Goal: Task Accomplishment & Management: Manage account settings

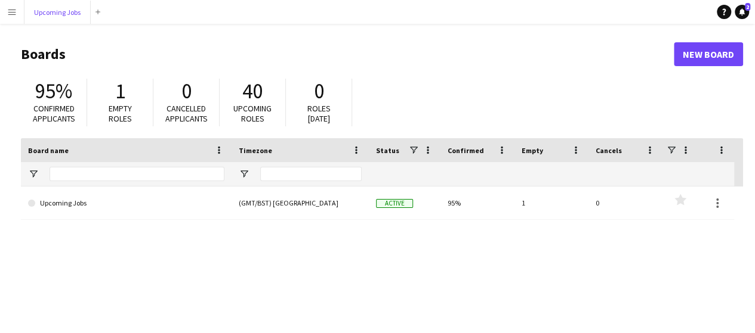
drag, startPoint x: 47, startPoint y: 11, endPoint x: 103, endPoint y: 20, distance: 56.7
click at [48, 10] on button "Upcoming Jobs Close" at bounding box center [57, 12] width 66 height 23
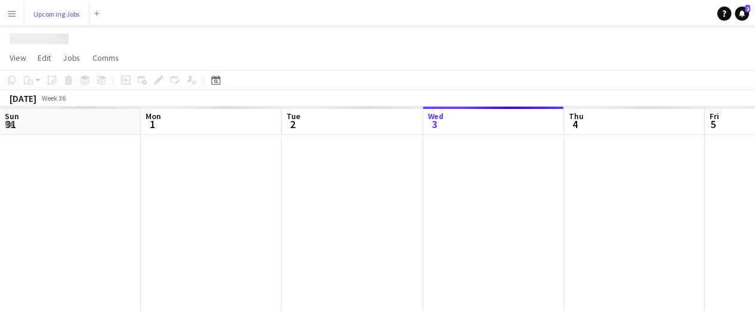
scroll to position [0, 285]
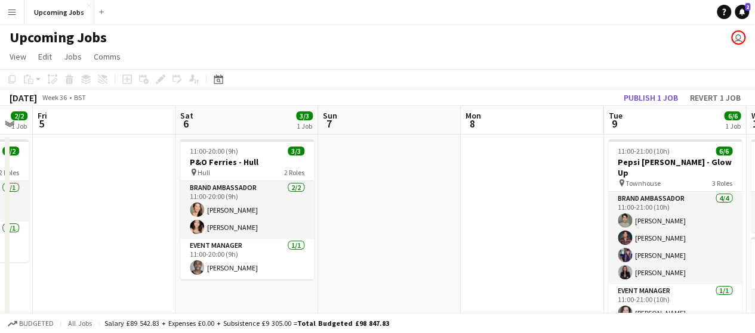
drag, startPoint x: 531, startPoint y: 202, endPoint x: 134, endPoint y: 214, distance: 396.9
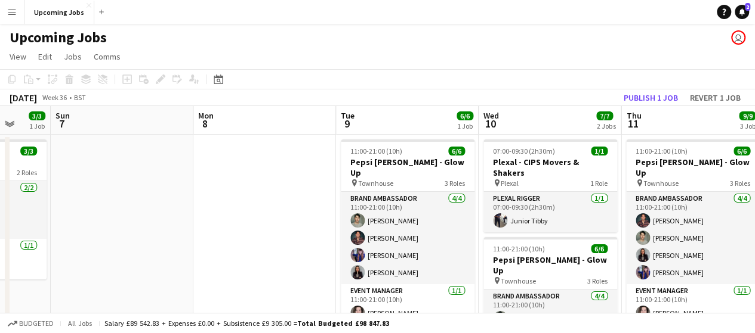
drag, startPoint x: 434, startPoint y: 202, endPoint x: 170, endPoint y: 219, distance: 264.8
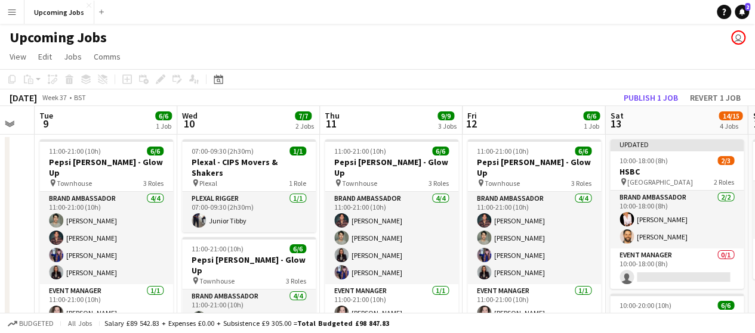
scroll to position [0, 540]
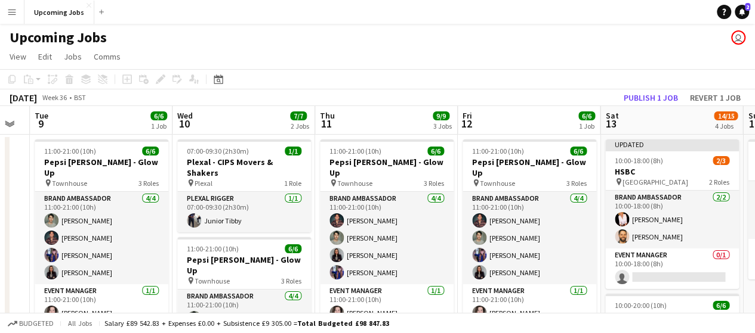
drag, startPoint x: 363, startPoint y: 203, endPoint x: 76, endPoint y: 202, distance: 287.5
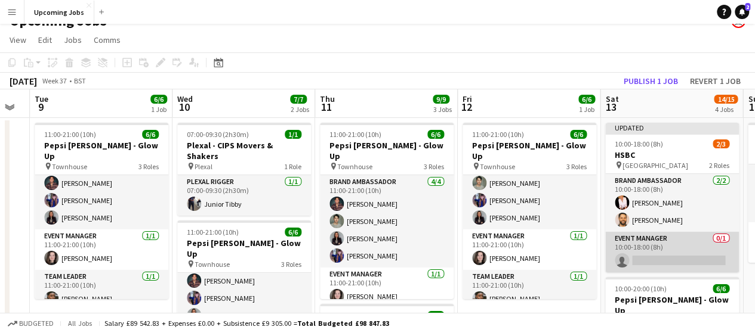
scroll to position [0, 0]
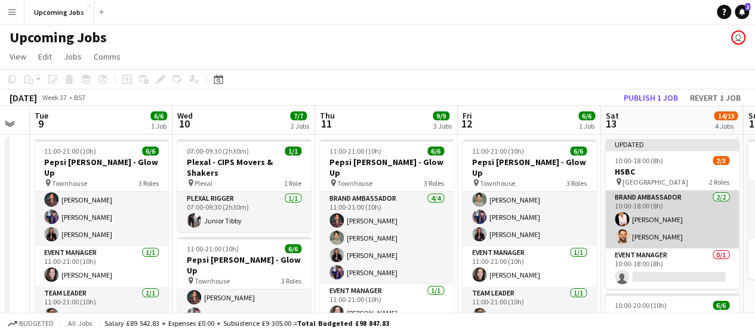
click at [623, 237] on app-user-avatar at bounding box center [621, 237] width 14 height 14
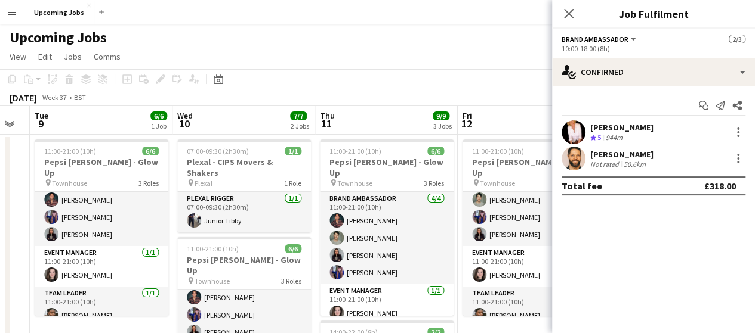
click at [576, 163] on app-user-avatar at bounding box center [573, 159] width 24 height 24
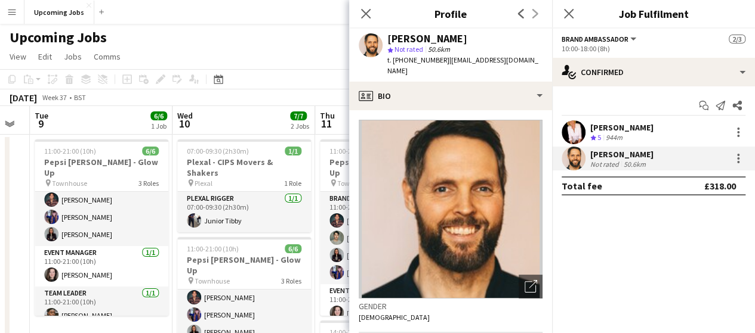
drag, startPoint x: 365, startPoint y: 10, endPoint x: 634, endPoint y: 131, distance: 294.5
click at [634, 131] on div "[PERSON_NAME]" at bounding box center [621, 127] width 63 height 11
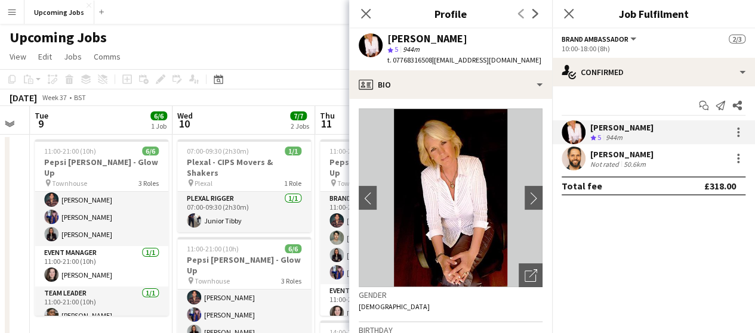
click at [621, 156] on div "[PERSON_NAME]" at bounding box center [621, 154] width 63 height 11
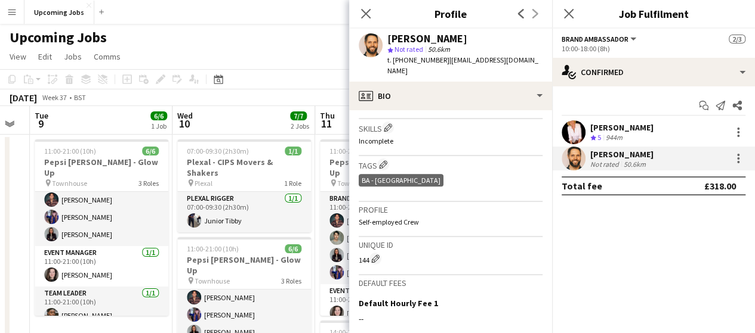
scroll to position [381, 0]
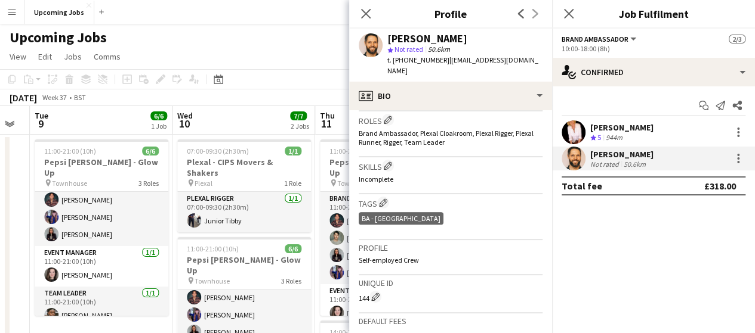
drag, startPoint x: 506, startPoint y: 222, endPoint x: 637, endPoint y: 261, distance: 136.8
click at [667, 270] on mat-expansion-panel "check Confirmed Start chat Send notification Share [PERSON_NAME] Crew rating 5 …" at bounding box center [653, 209] width 203 height 247
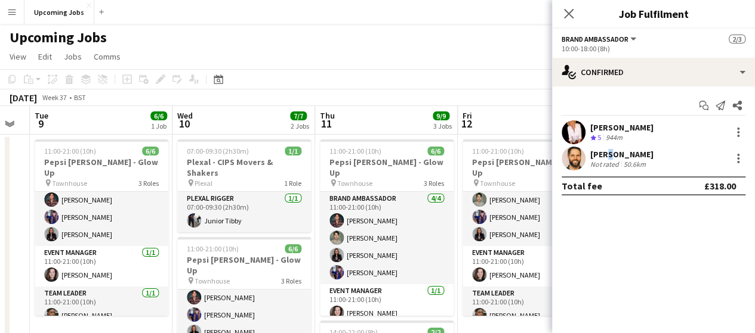
click at [605, 155] on div "[PERSON_NAME]" at bounding box center [621, 154] width 63 height 11
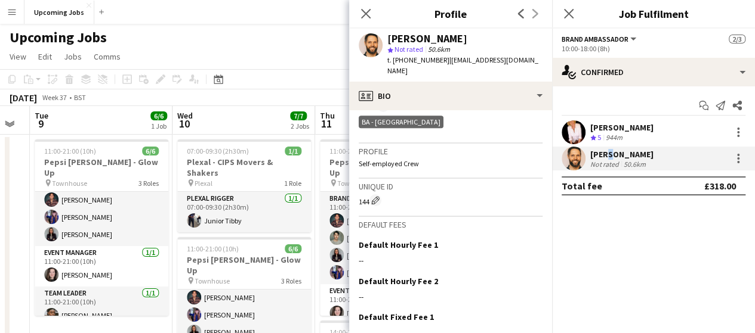
scroll to position [560, 0]
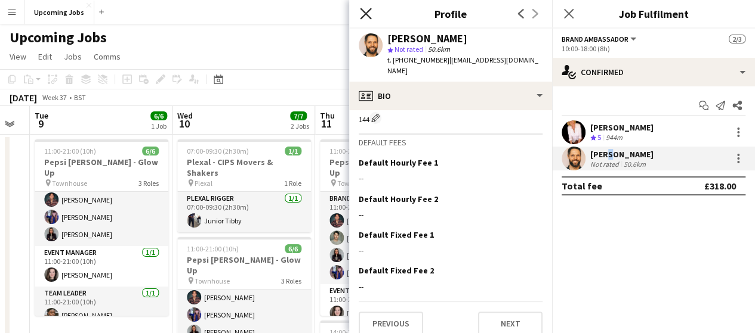
click at [370, 17] on icon "Close pop-in" at bounding box center [365, 13] width 11 height 11
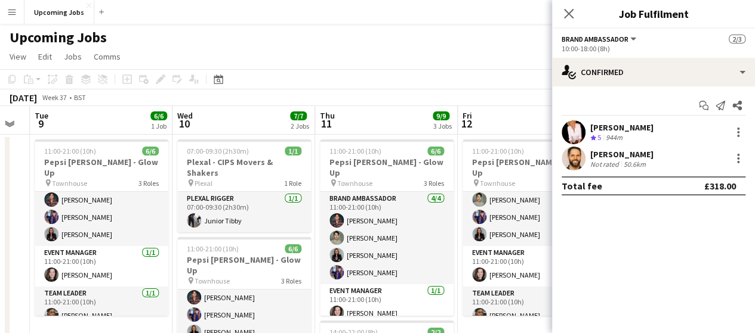
drag, startPoint x: 631, startPoint y: 224, endPoint x: 620, endPoint y: 208, distance: 18.9
click at [631, 224] on mat-expansion-panel "check Confirmed Start chat Send notification Share [PERSON_NAME] Crew rating 5 …" at bounding box center [653, 209] width 203 height 247
click at [489, 46] on div "Upcoming Jobs user" at bounding box center [377, 35] width 755 height 23
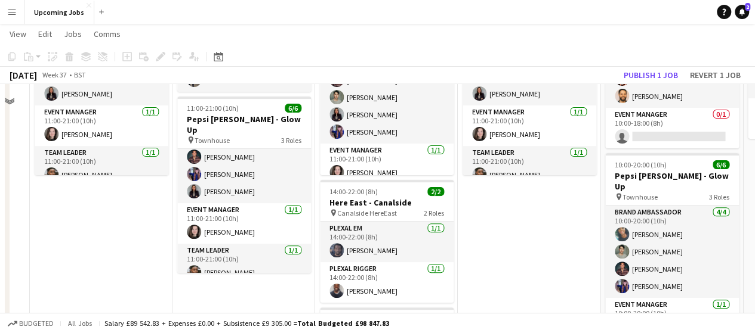
scroll to position [179, 0]
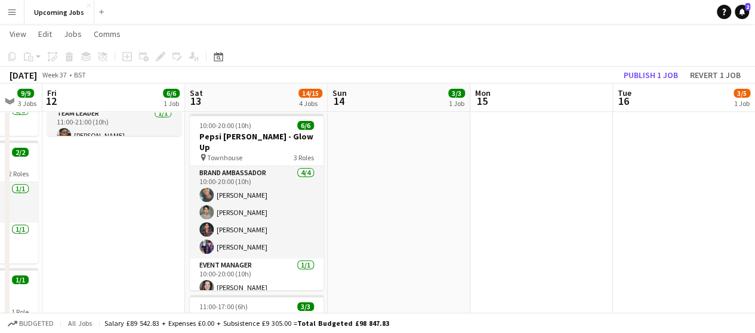
drag, startPoint x: 519, startPoint y: 203, endPoint x: 131, endPoint y: 208, distance: 388.4
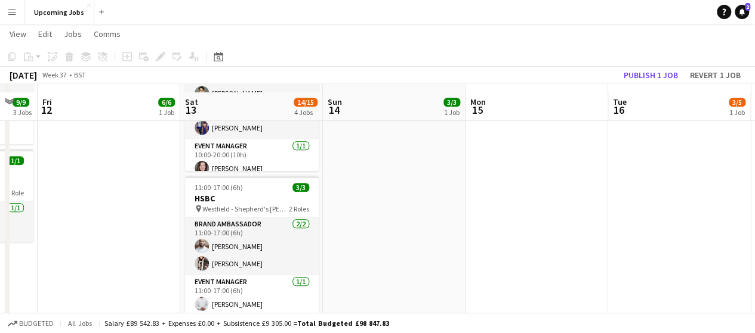
scroll to position [358, 0]
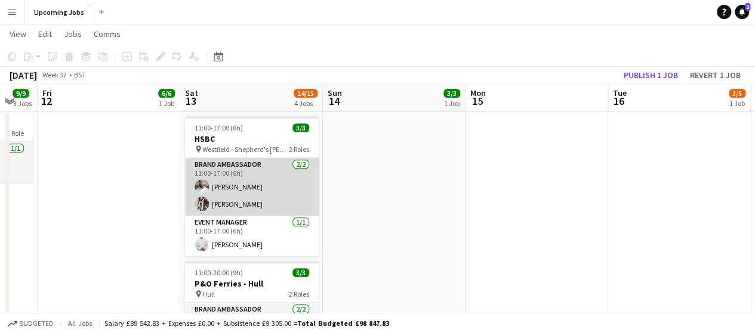
click at [238, 207] on app-card-role "Brand Ambassador [DATE] 11:00-17:00 (6h) [PERSON_NAME] [PERSON_NAME]" at bounding box center [252, 187] width 134 height 58
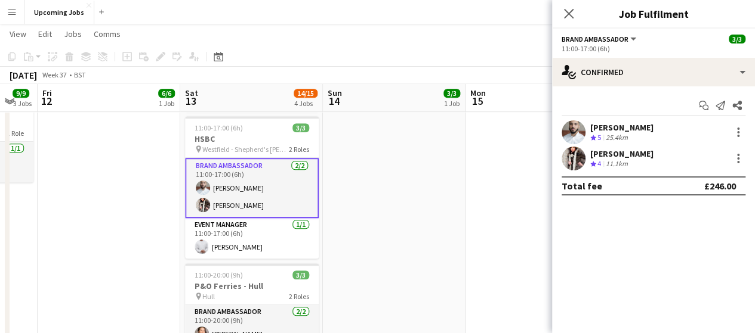
click at [577, 155] on app-user-avatar at bounding box center [573, 159] width 24 height 24
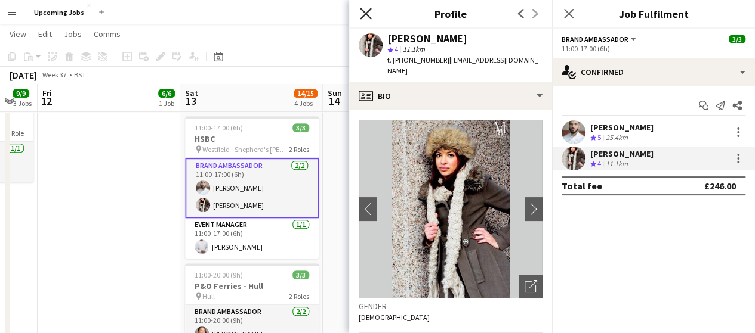
click at [360, 13] on icon "Close pop-in" at bounding box center [365, 13] width 11 height 11
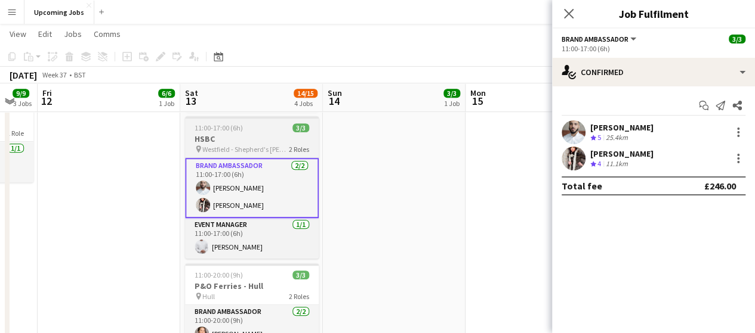
click at [252, 128] on div "11:00-17:00 (6h) 3/3" at bounding box center [252, 127] width 134 height 9
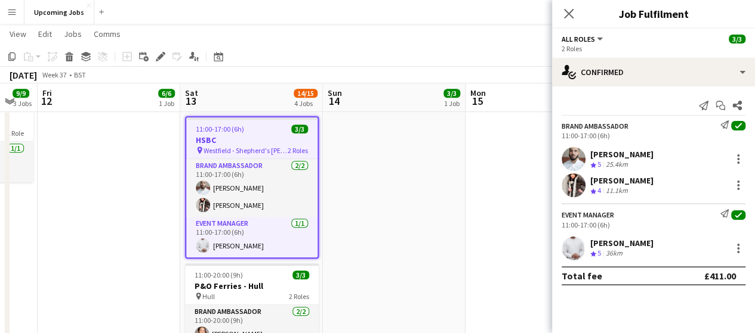
click at [597, 153] on div "[PERSON_NAME]" at bounding box center [621, 154] width 63 height 11
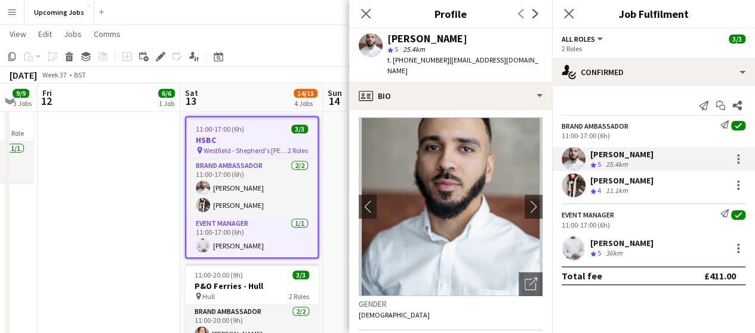
scroll to position [0, 0]
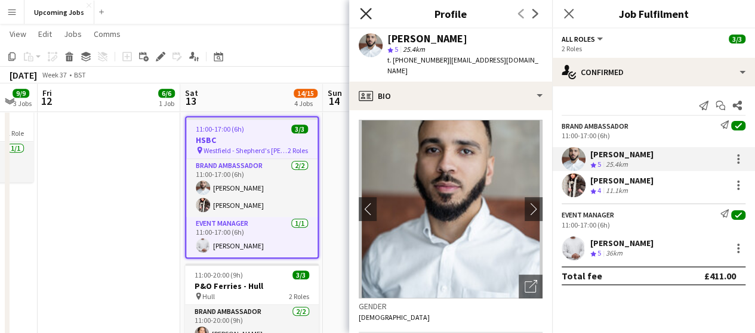
click at [363, 14] on icon "Close pop-in" at bounding box center [365, 13] width 11 height 11
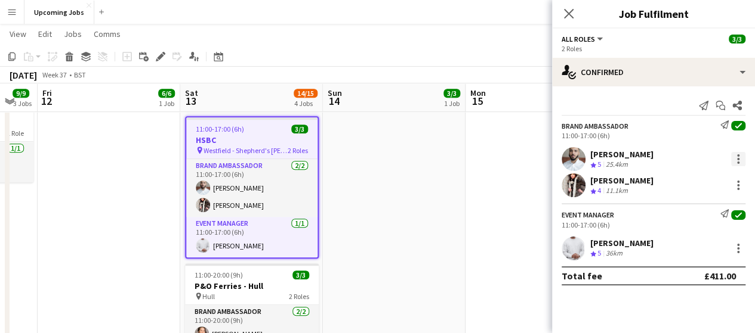
click at [744, 160] on div at bounding box center [738, 159] width 14 height 14
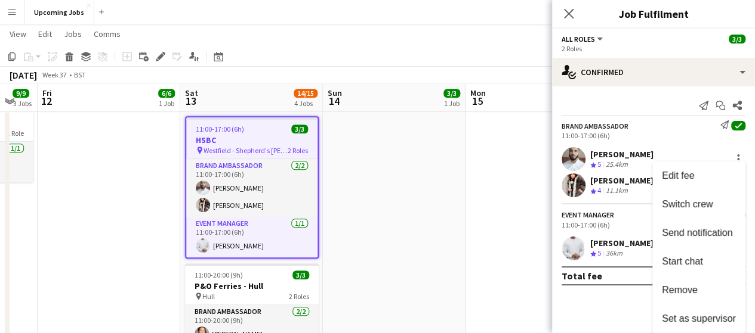
click at [578, 157] on div at bounding box center [377, 166] width 755 height 333
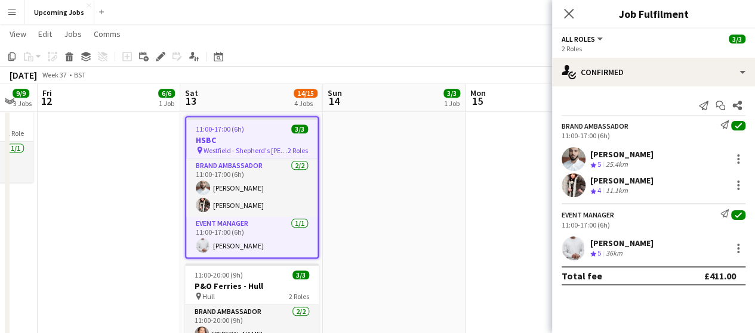
click at [601, 160] on span "5" at bounding box center [599, 164] width 4 height 9
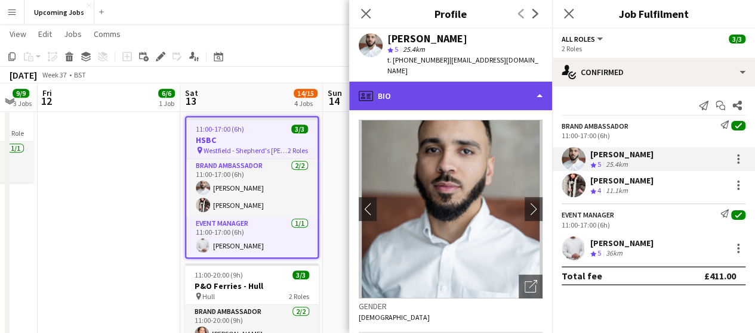
click at [516, 88] on div "profile Bio" at bounding box center [450, 96] width 203 height 29
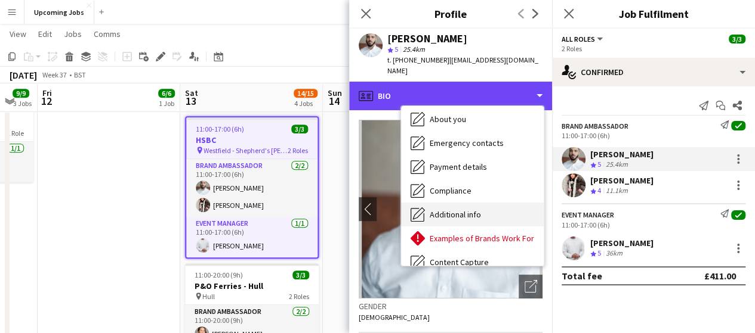
scroll to position [160, 0]
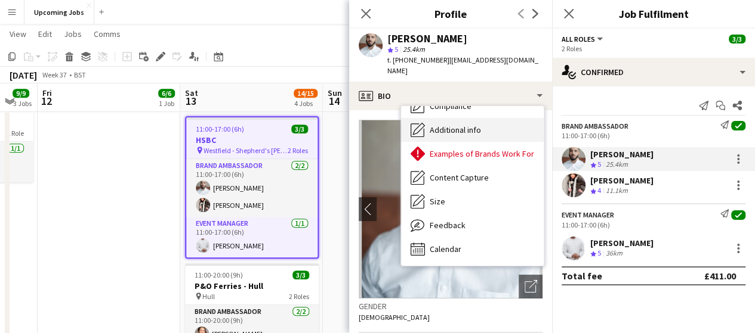
click at [468, 118] on div "Additional info Additional info" at bounding box center [472, 130] width 143 height 24
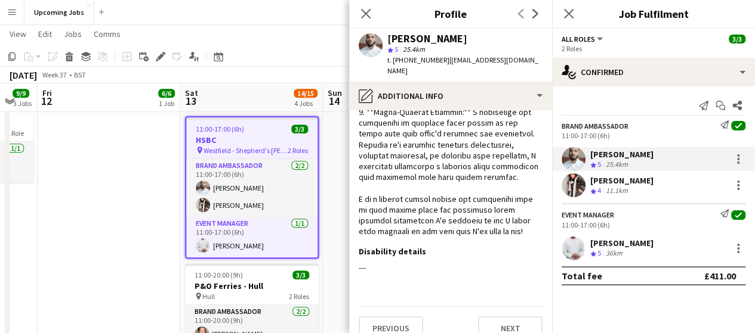
scroll to position [493, 0]
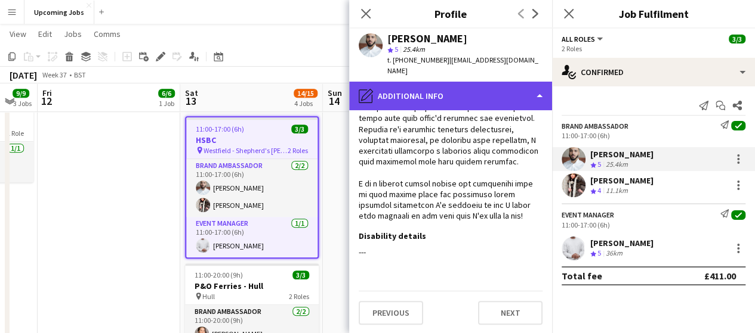
click at [490, 82] on div "pencil4 Additional info" at bounding box center [450, 96] width 203 height 29
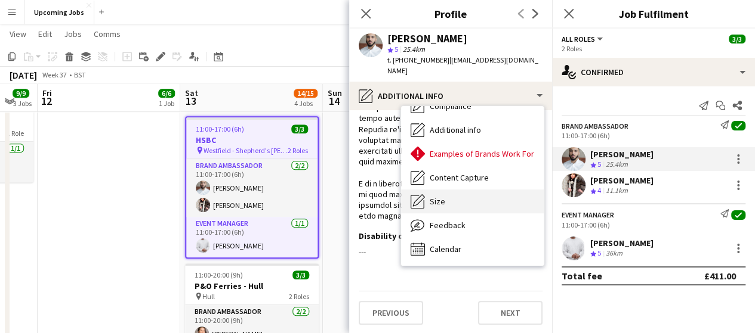
click at [482, 190] on div "Size Size" at bounding box center [472, 202] width 143 height 24
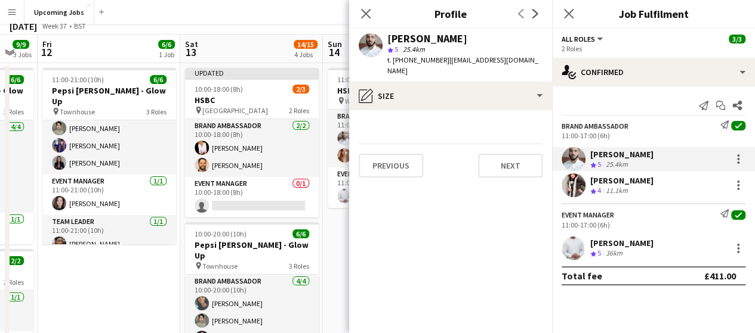
scroll to position [0, 0]
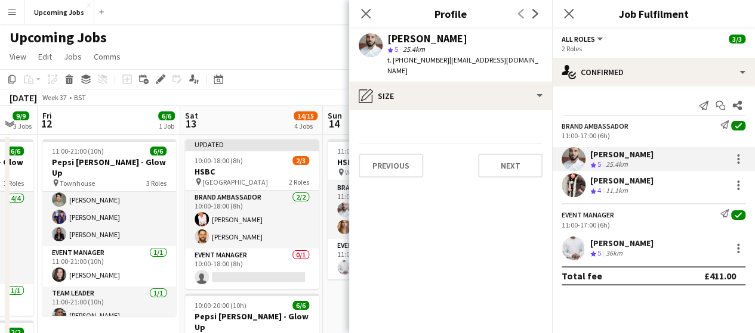
click at [285, 36] on div "Upcoming Jobs user" at bounding box center [377, 35] width 755 height 23
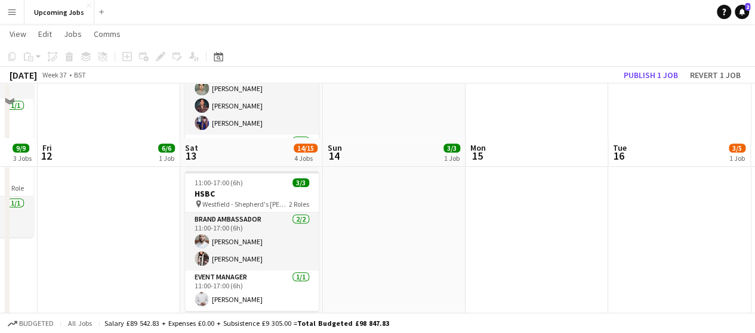
scroll to position [358, 0]
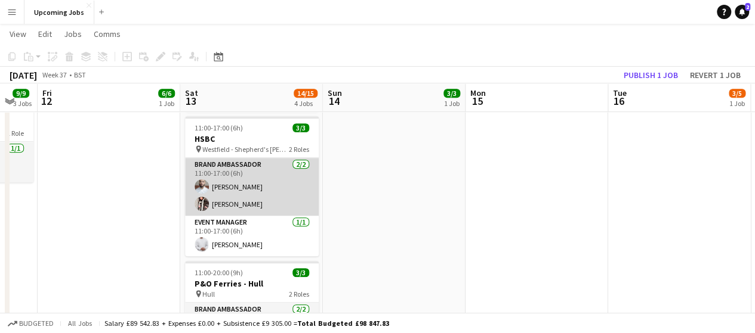
click at [243, 205] on app-card-role "Brand Ambassador [DATE] 11:00-17:00 (6h) [PERSON_NAME] [PERSON_NAME]" at bounding box center [252, 187] width 134 height 58
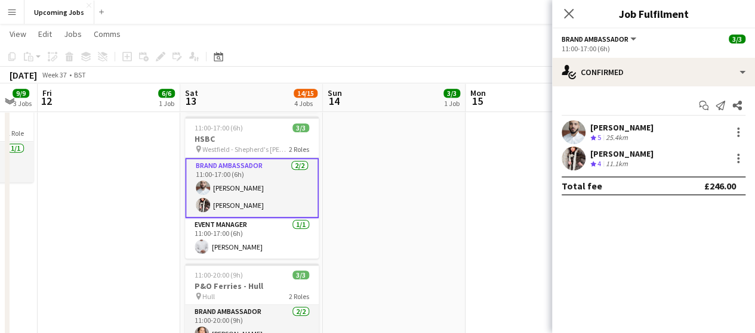
click at [571, 162] on app-user-avatar at bounding box center [573, 159] width 24 height 24
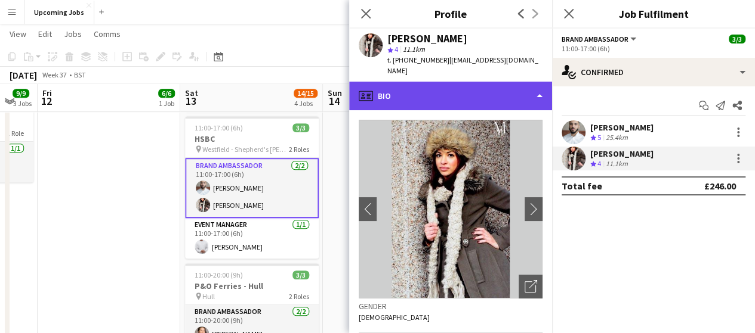
click at [441, 84] on div "profile Bio" at bounding box center [450, 96] width 203 height 29
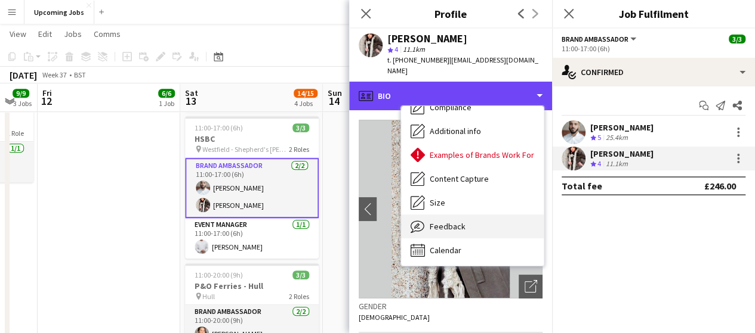
scroll to position [160, 0]
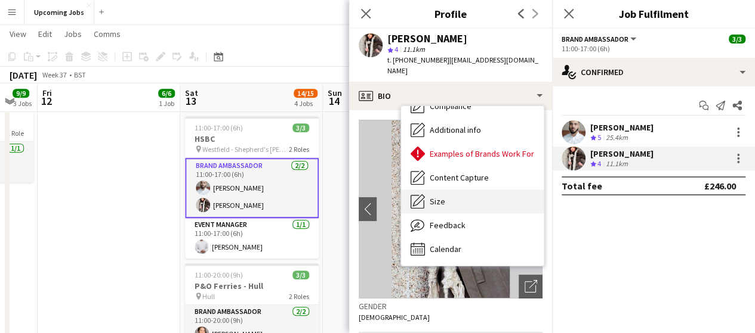
click at [471, 190] on div "Size Size" at bounding box center [472, 202] width 143 height 24
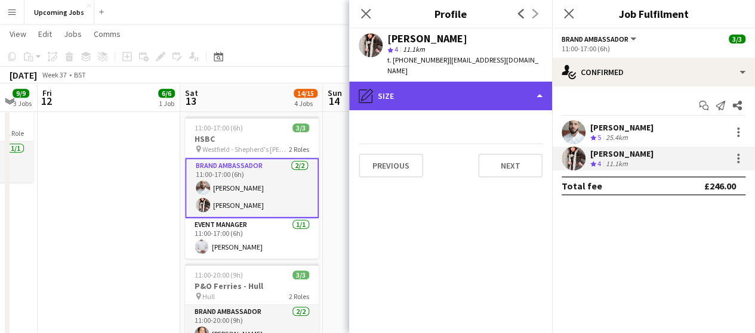
drag, startPoint x: 501, startPoint y: 85, endPoint x: 428, endPoint y: 73, distance: 73.1
click at [500, 85] on div "pencil4 Size" at bounding box center [450, 96] width 203 height 29
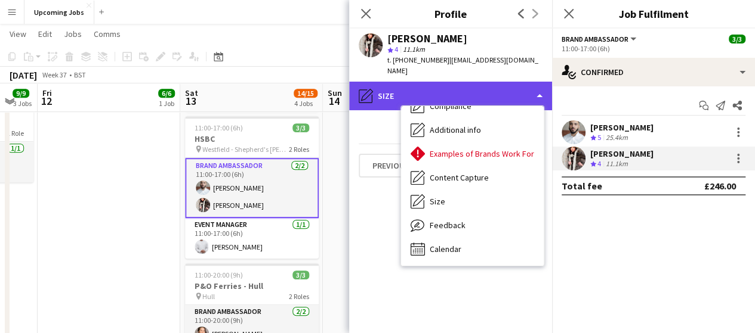
drag, startPoint x: 380, startPoint y: 98, endPoint x: 378, endPoint y: 89, distance: 9.8
click at [379, 95] on div "pencil4 Size" at bounding box center [450, 96] width 203 height 29
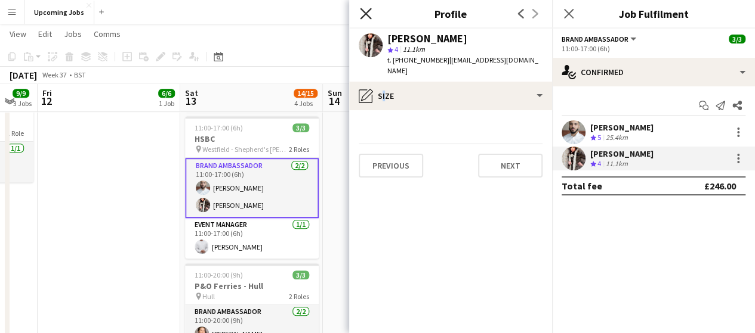
click at [364, 9] on icon "Close pop-in" at bounding box center [365, 13] width 11 height 11
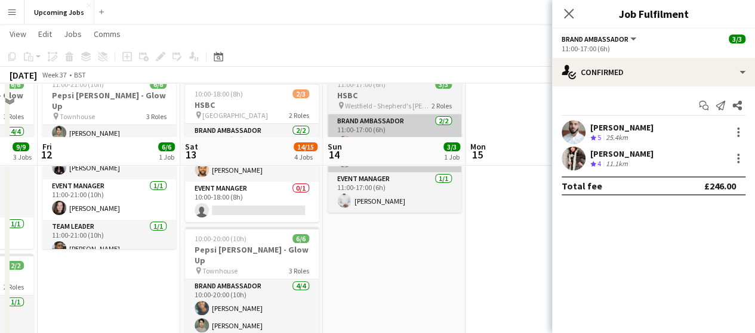
scroll to position [0, 0]
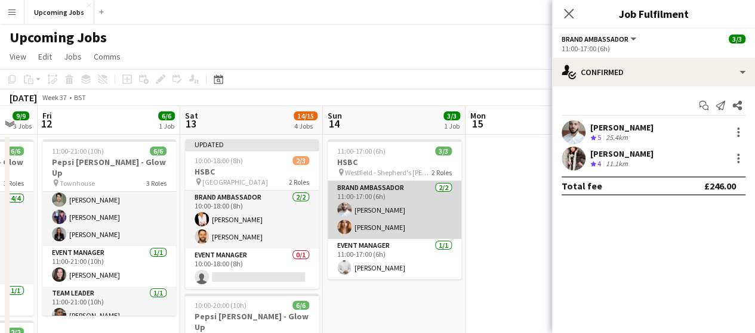
drag, startPoint x: 373, startPoint y: 207, endPoint x: 408, endPoint y: 228, distance: 40.9
click at [373, 207] on app-card-role "Brand Ambassador [DATE] 11:00-17:00 (6h) [PERSON_NAME]" at bounding box center [395, 210] width 134 height 58
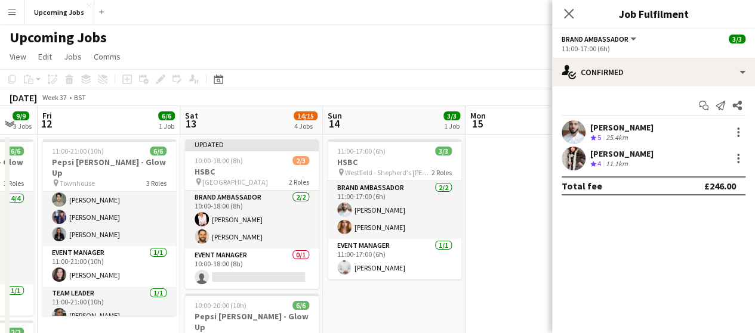
scroll to position [0, 390]
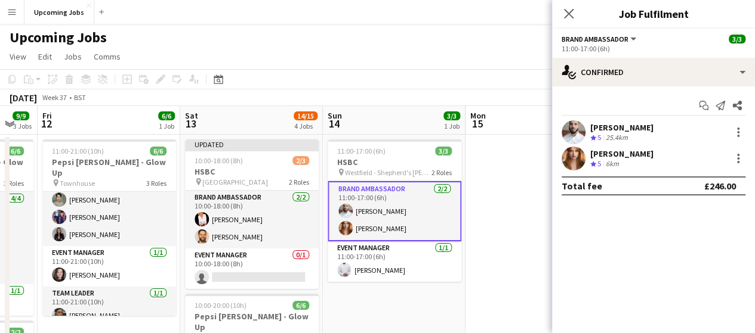
click at [592, 160] on app-icon "Crew rating" at bounding box center [593, 164] width 6 height 9
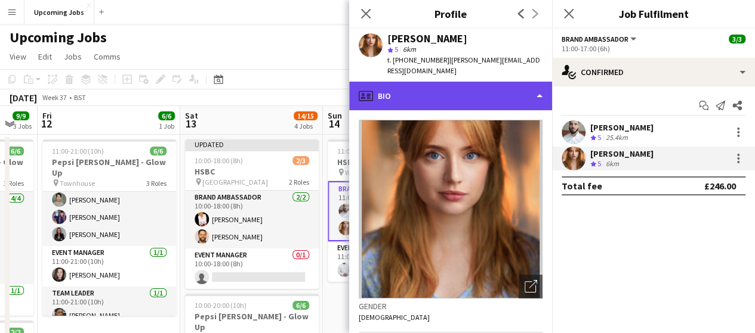
click at [461, 94] on div "profile Bio" at bounding box center [450, 96] width 203 height 29
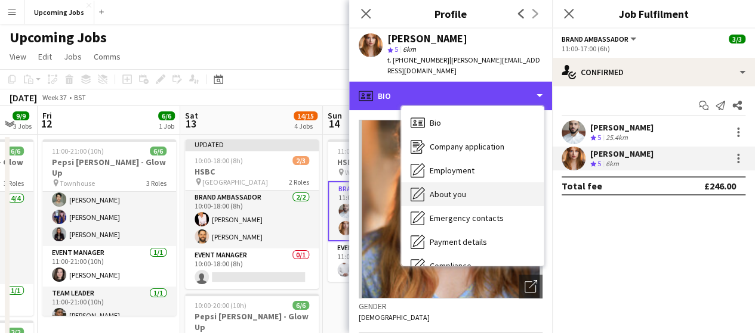
scroll to position [119, 0]
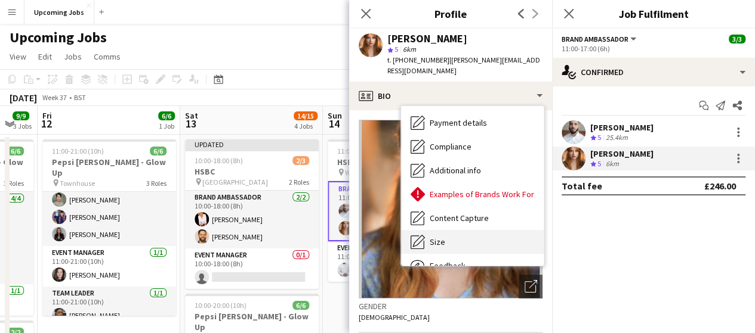
click at [470, 231] on div "Size Size" at bounding box center [472, 242] width 143 height 24
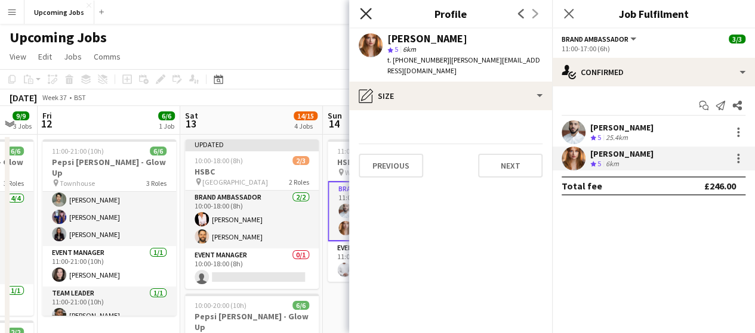
drag, startPoint x: 366, startPoint y: 17, endPoint x: 393, endPoint y: 63, distance: 53.7
click at [367, 17] on icon "Close pop-in" at bounding box center [366, 14] width 10 height 10
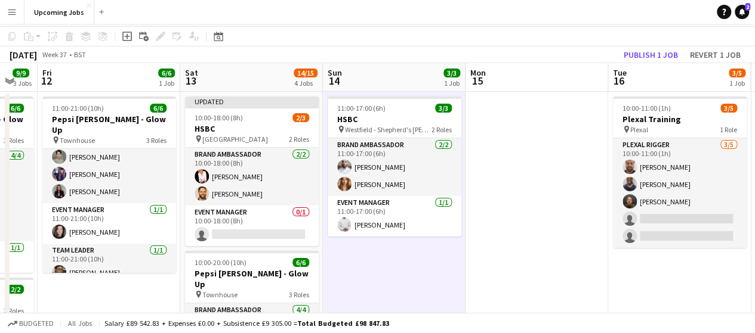
scroll to position [0, 0]
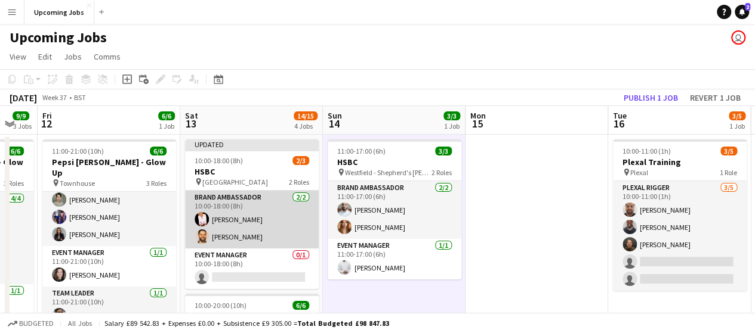
click at [239, 220] on app-card-role "Brand Ambassador [DATE] 10:00-18:00 (8h) [PERSON_NAME] [PERSON_NAME]" at bounding box center [252, 220] width 134 height 58
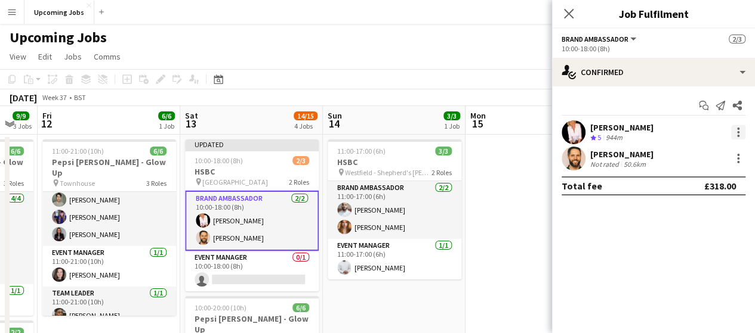
click at [739, 134] on div at bounding box center [738, 132] width 14 height 14
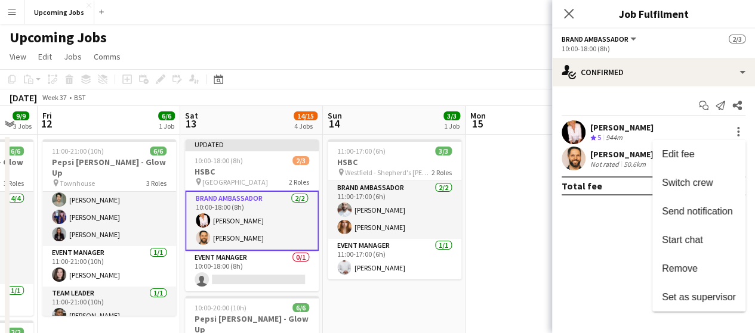
click at [616, 151] on div at bounding box center [377, 166] width 755 height 333
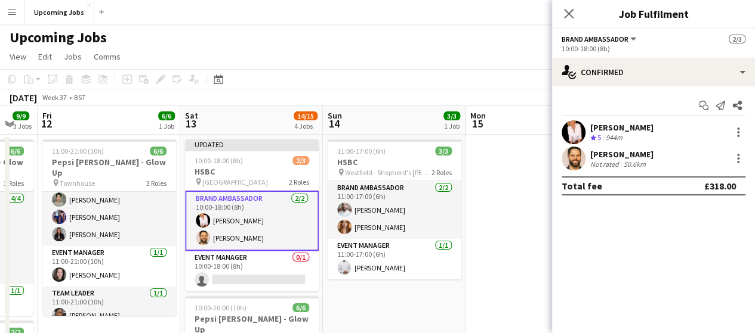
click at [612, 128] on div "[PERSON_NAME]" at bounding box center [621, 127] width 63 height 11
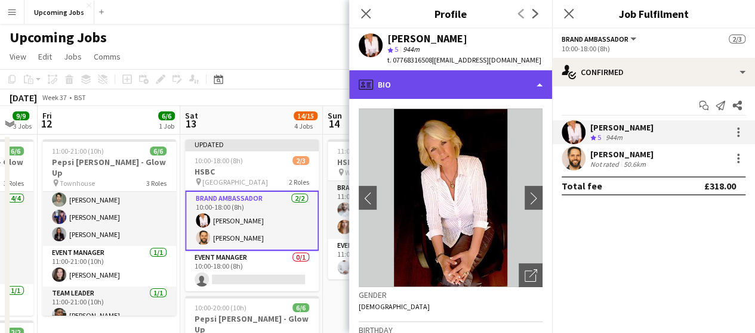
click at [537, 81] on div "profile Bio" at bounding box center [450, 84] width 203 height 29
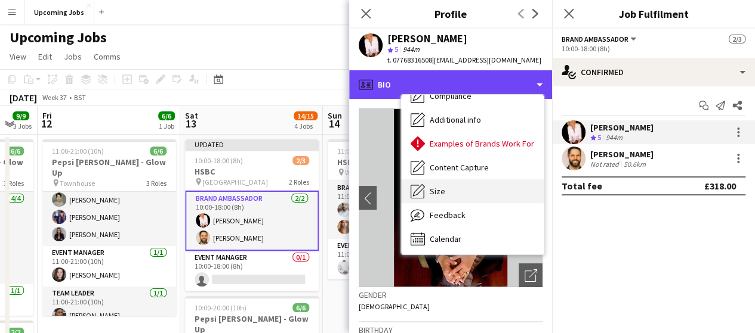
scroll to position [160, 0]
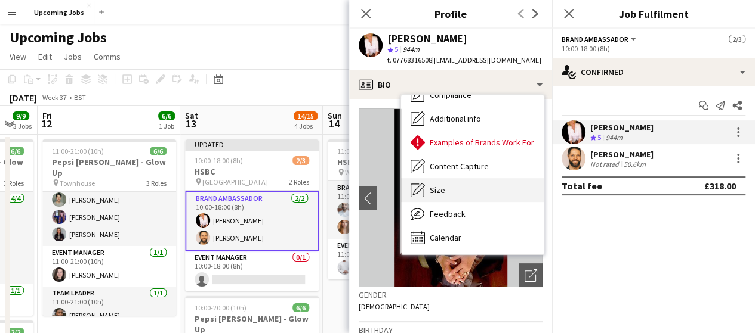
click at [483, 186] on div "Size Size" at bounding box center [472, 190] width 143 height 24
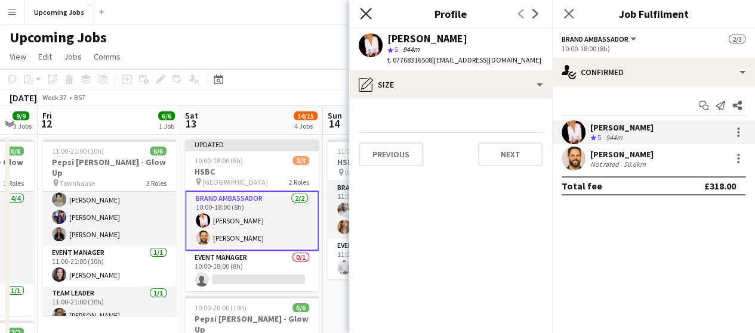
click at [361, 15] on icon "Close pop-in" at bounding box center [365, 13] width 11 height 11
